Goal: Find specific page/section: Find specific page/section

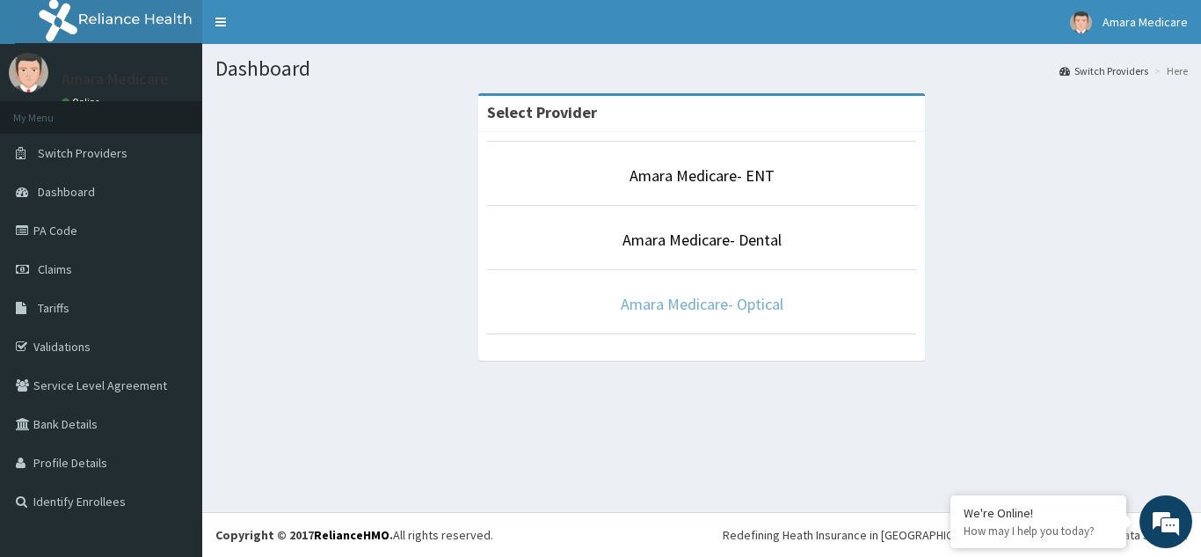
click at [711, 310] on link "Amara Medicare- Optical" at bounding box center [702, 304] width 163 height 20
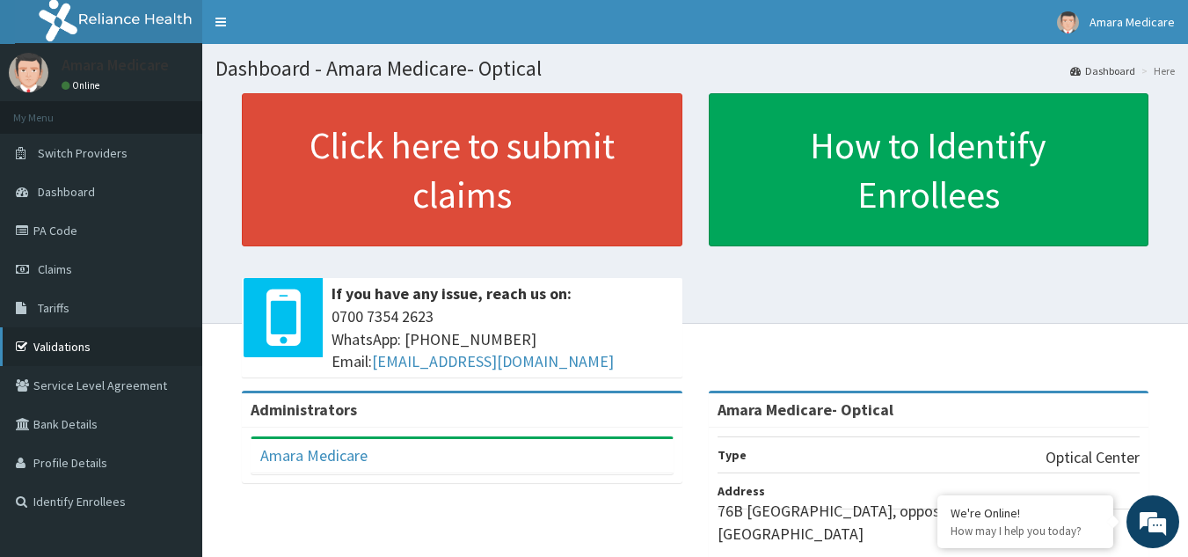
click at [51, 337] on link "Validations" at bounding box center [101, 346] width 202 height 39
